Goal: Use online tool/utility

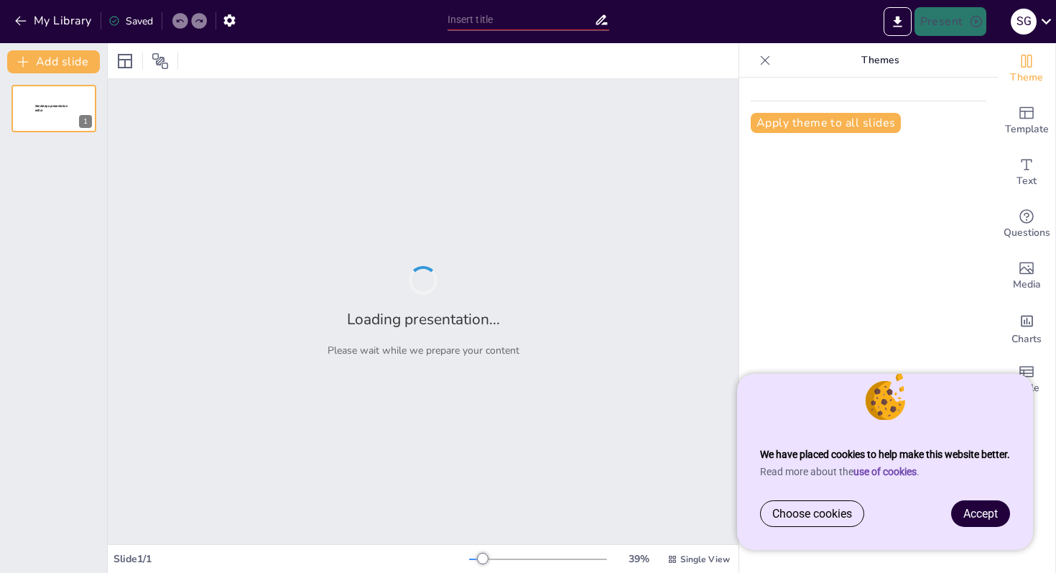
type input "De oorsprong van de [DEMOGRAPHIC_DATA]: [DEMOGRAPHIC_DATA] en zijn openbaringen"
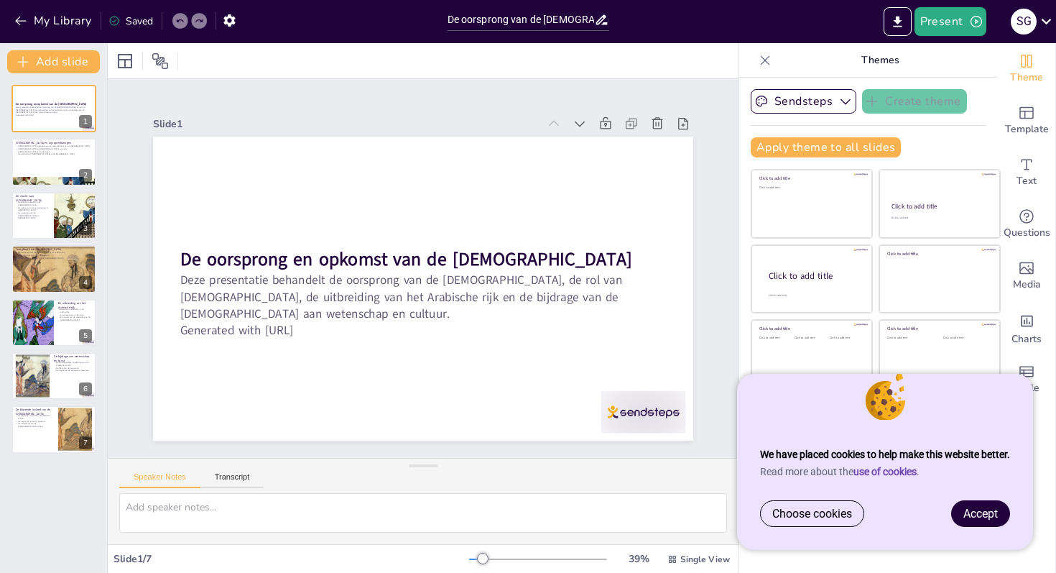
click at [992, 517] on span "Accept" at bounding box center [981, 514] width 34 height 14
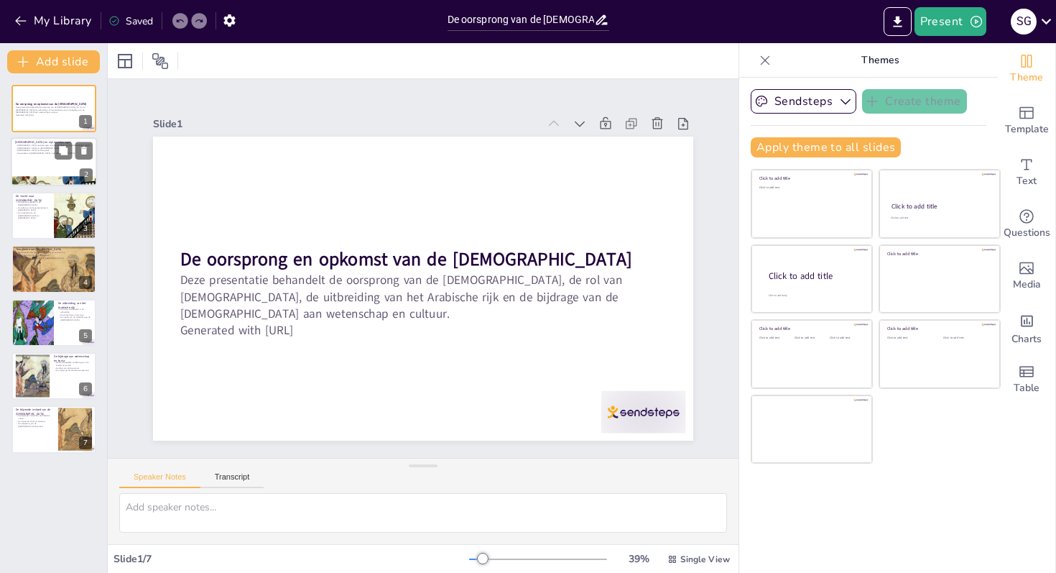
click at [54, 175] on div at bounding box center [54, 162] width 86 height 49
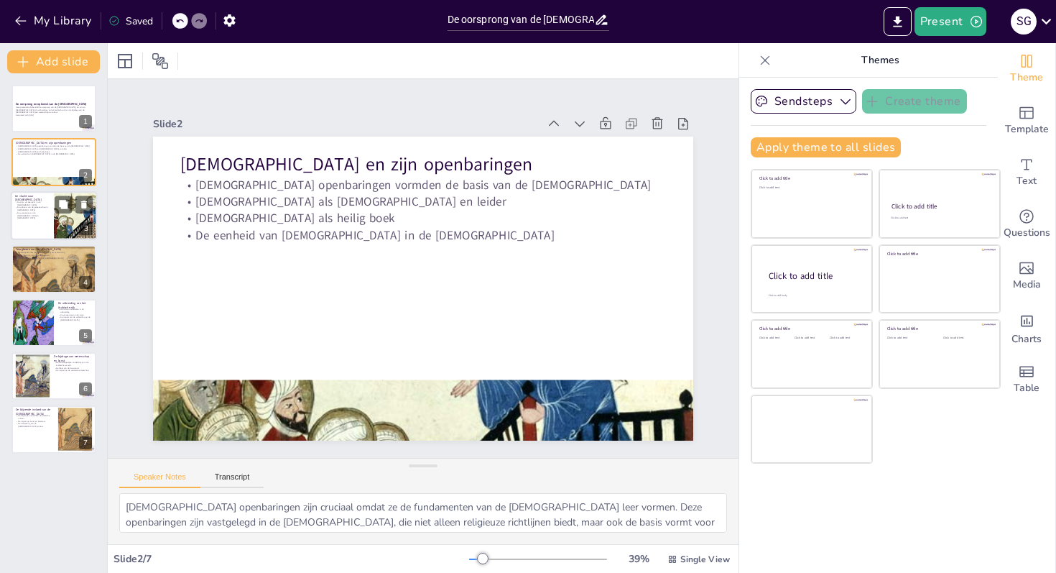
click at [50, 226] on div at bounding box center [54, 215] width 86 height 49
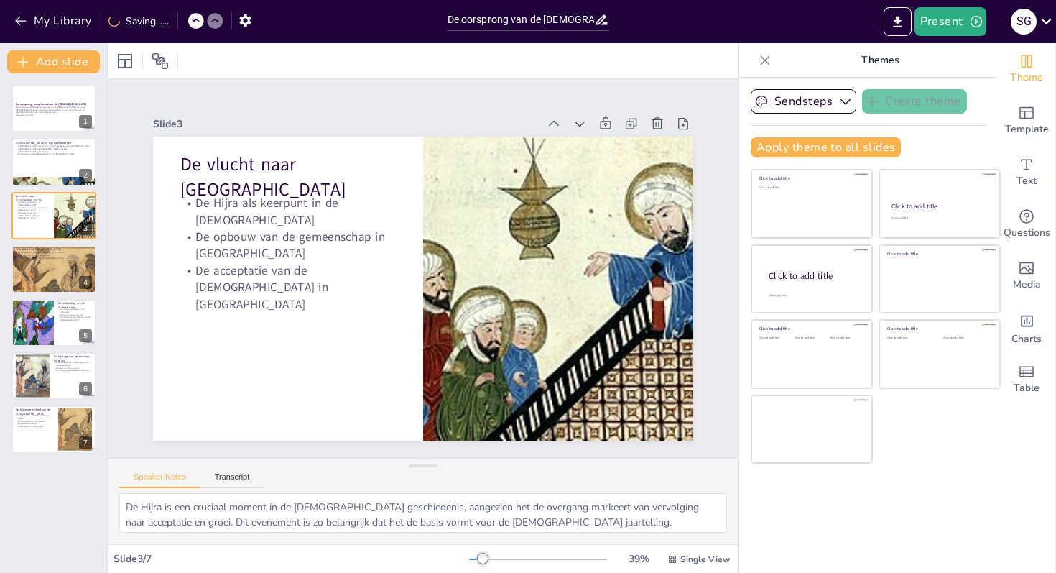
click at [47, 295] on div "De oorsprong en opkomst van de [DEMOGRAPHIC_DATA] Deze presentatie behandelt de…" at bounding box center [53, 269] width 107 height 369
click at [49, 278] on div at bounding box center [54, 268] width 100 height 49
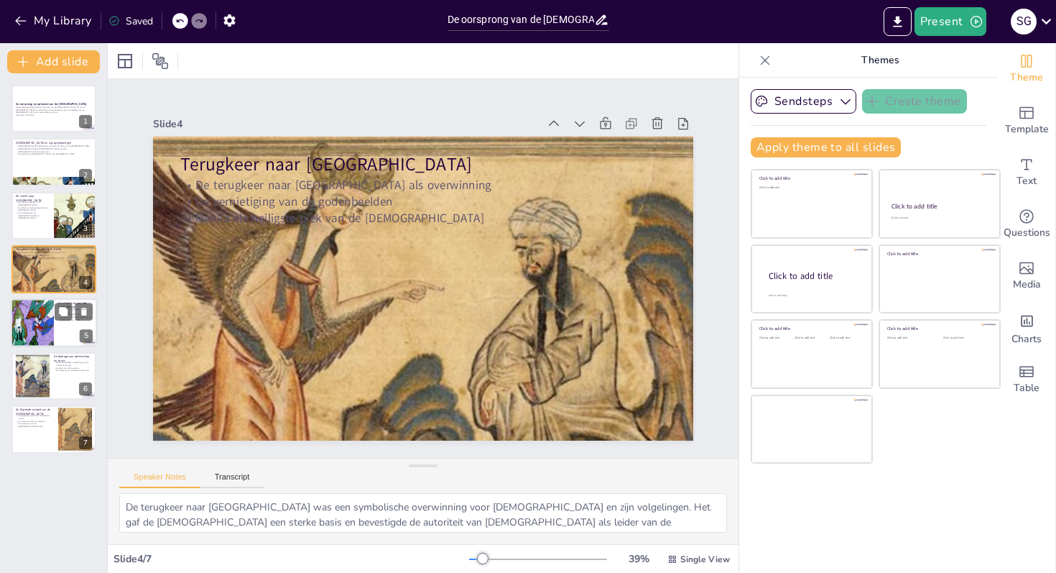
click at [49, 317] on div at bounding box center [32, 322] width 70 height 49
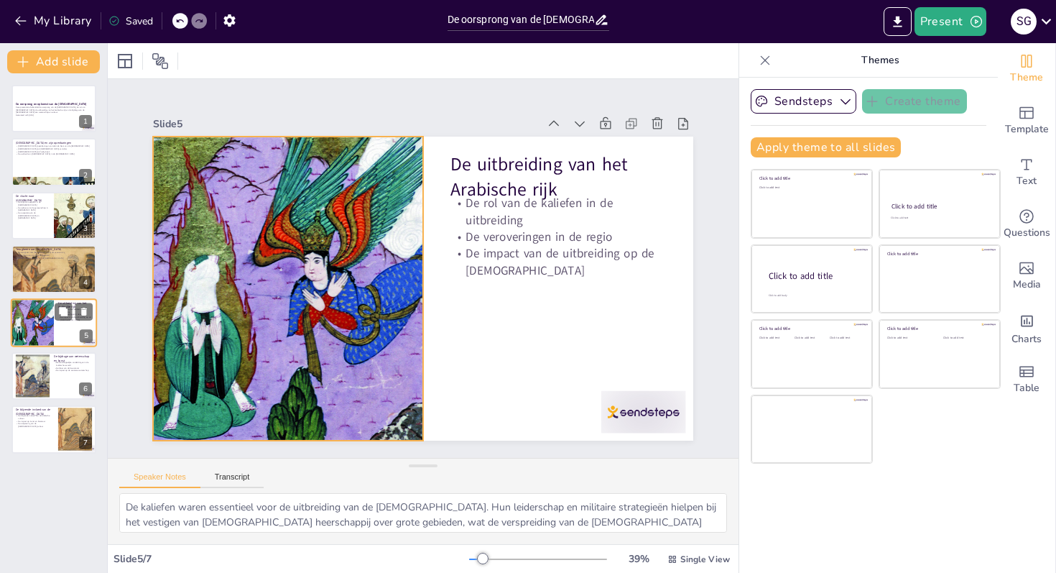
click at [46, 333] on div at bounding box center [32, 322] width 70 height 49
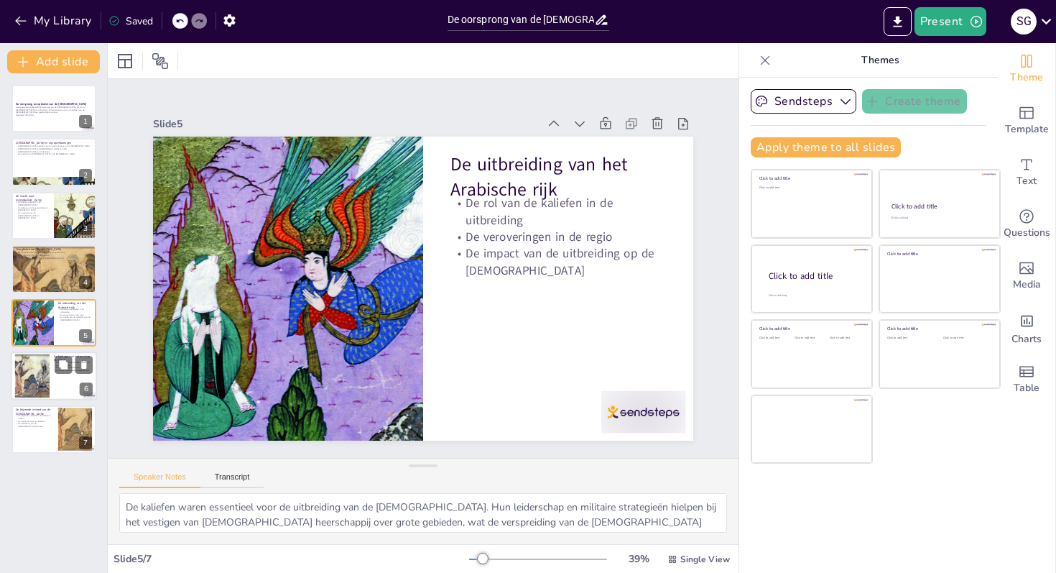
click at [46, 381] on div at bounding box center [32, 376] width 58 height 44
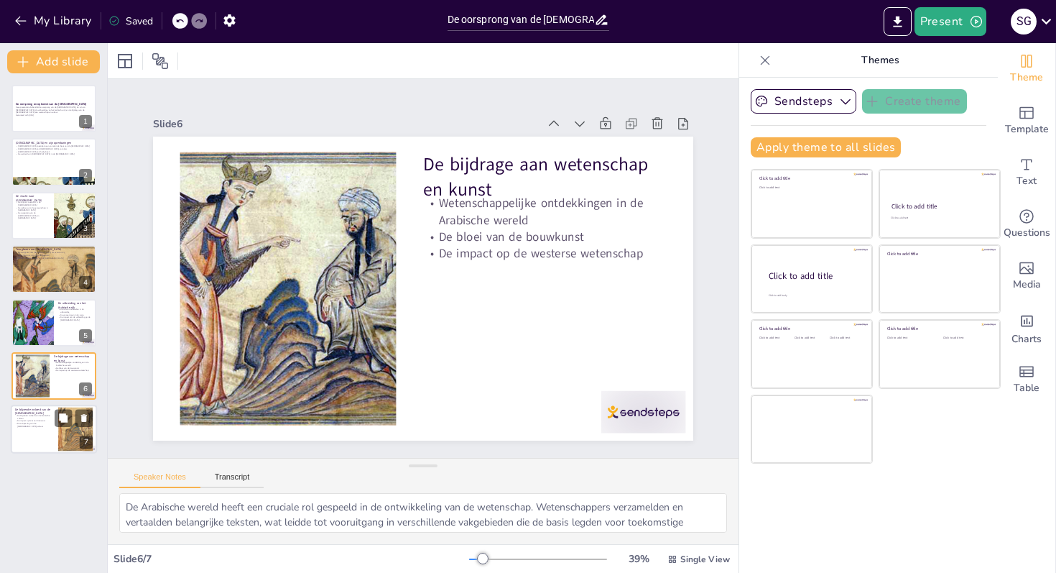
click at [38, 430] on div at bounding box center [54, 429] width 86 height 49
type textarea "De blijvende invloed van de Arabische cultuur is opmerkelijk. Ondanks politieke…"
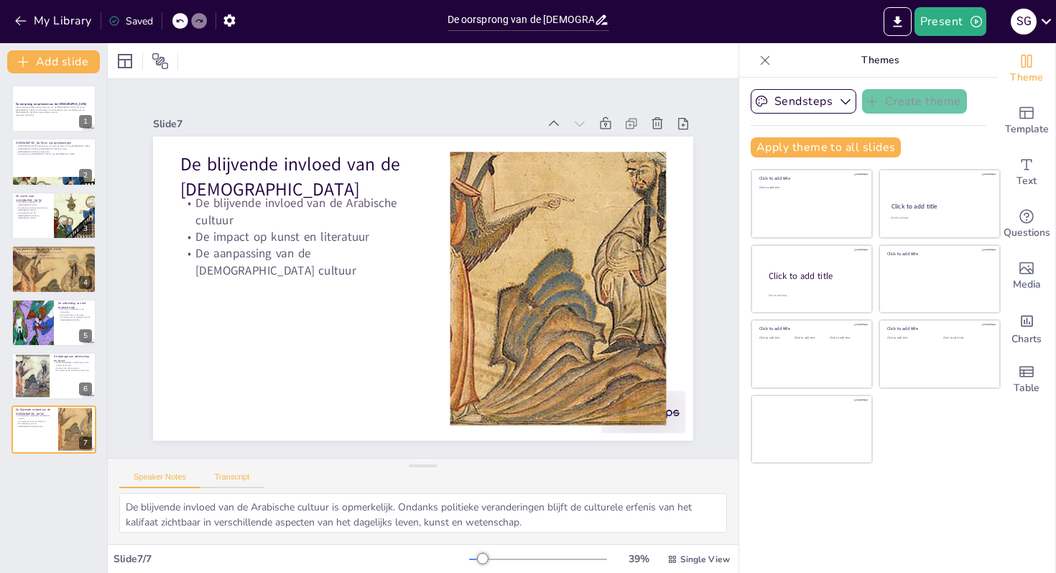
click at [228, 478] on button "Transcript" at bounding box center [232, 480] width 64 height 16
click at [168, 476] on button "Speaker Notes" at bounding box center [159, 480] width 81 height 16
click at [23, 22] on icon "button" at bounding box center [21, 21] width 14 height 14
